Goal: Transaction & Acquisition: Subscribe to service/newsletter

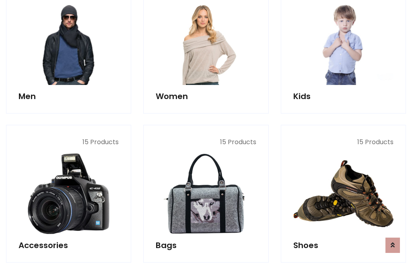
scroll to position [584, 0]
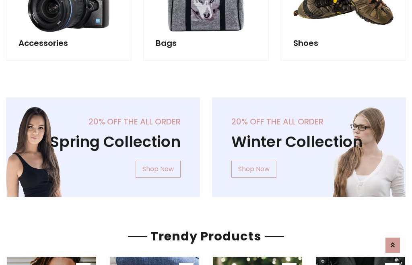
click at [206, 144] on div "20% off the all order Winter Collection Shop Now" at bounding box center [309, 153] width 206 height 112
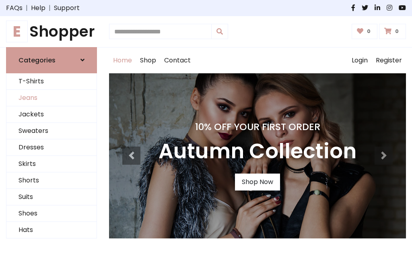
click at [52, 98] on link "Jeans" at bounding box center [51, 98] width 90 height 16
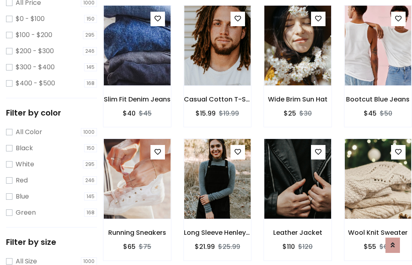
scroll to position [254, 0]
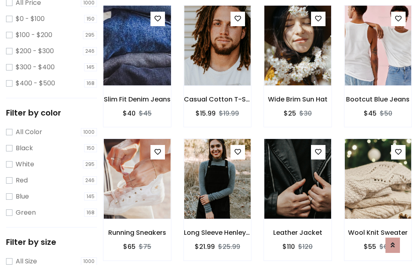
click at [137, 63] on img at bounding box center [137, 45] width 80 height 193
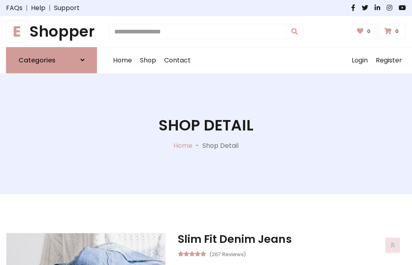
scroll to position [87, 0]
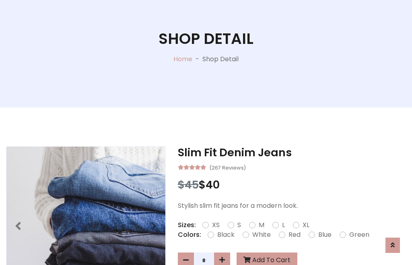
click at [293, 235] on label "Red" at bounding box center [295, 235] width 12 height 10
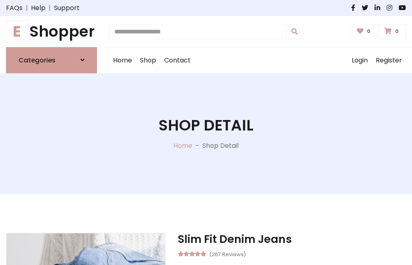
click at [206, 132] on h1 "Shop Detail" at bounding box center [206, 125] width 95 height 18
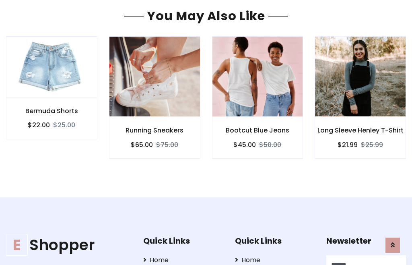
type input "******"
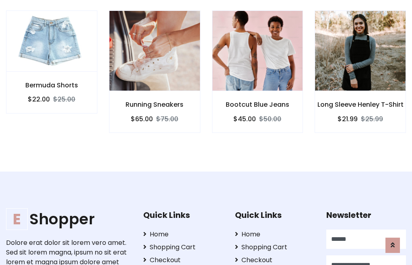
scroll to position [0, 0]
type input "**********"
